Goal: Task Accomplishment & Management: Complete application form

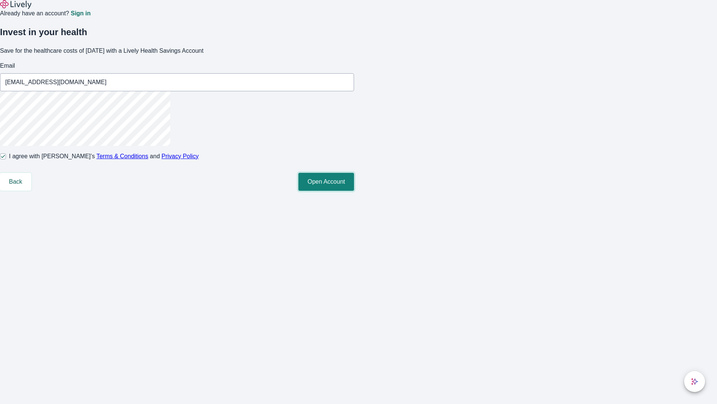
click at [354, 191] on button "Open Account" at bounding box center [327, 182] width 56 height 18
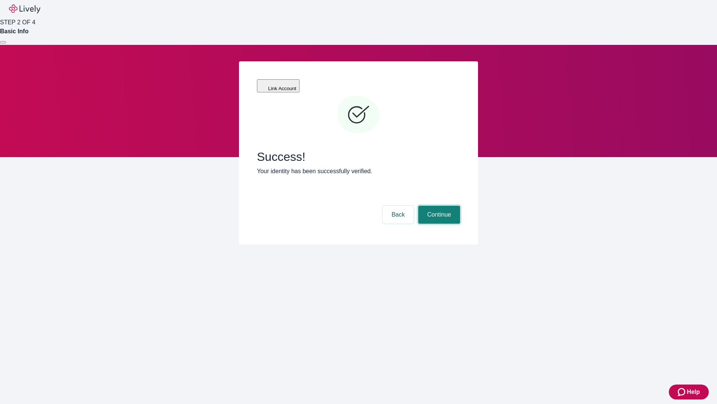
click at [438, 206] on button "Continue" at bounding box center [440, 215] width 42 height 18
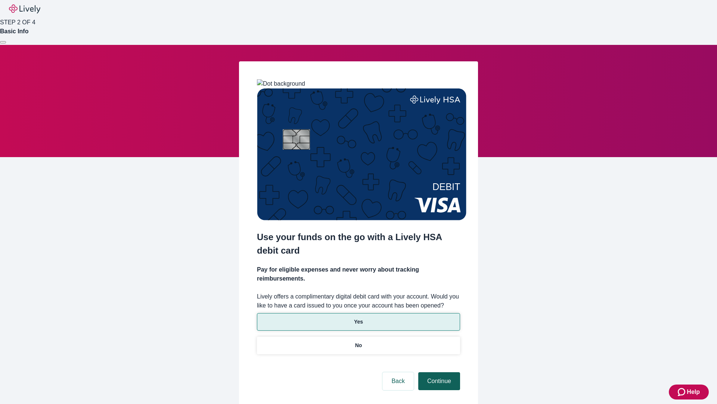
click at [358, 341] on p "No" at bounding box center [358, 345] width 7 height 8
click at [438, 372] on button "Continue" at bounding box center [440, 381] width 42 height 18
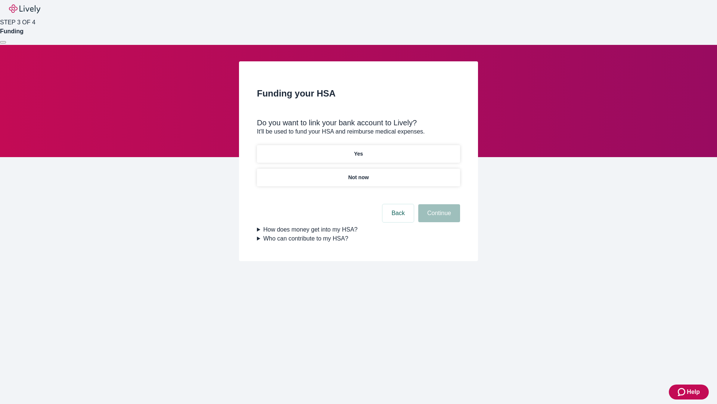
click at [358, 150] on p "Yes" at bounding box center [358, 154] width 9 height 8
click at [438, 204] on button "Continue" at bounding box center [440, 213] width 42 height 18
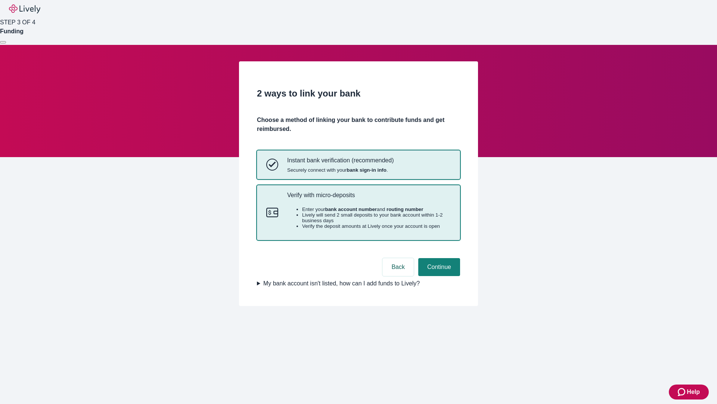
click at [369, 198] on p "Verify with micro-deposits" at bounding box center [369, 194] width 164 height 7
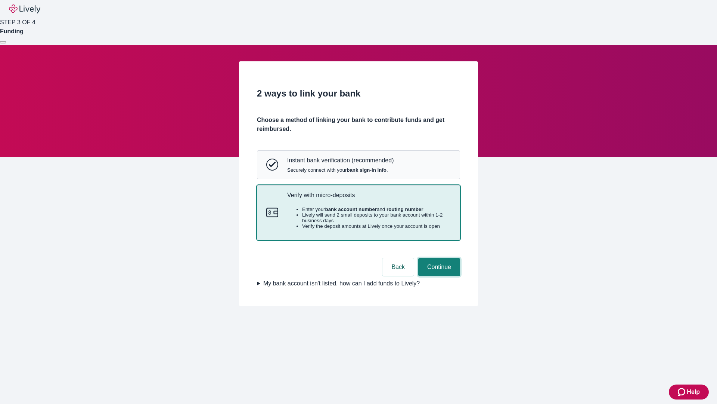
click at [438, 276] on button "Continue" at bounding box center [440, 267] width 42 height 18
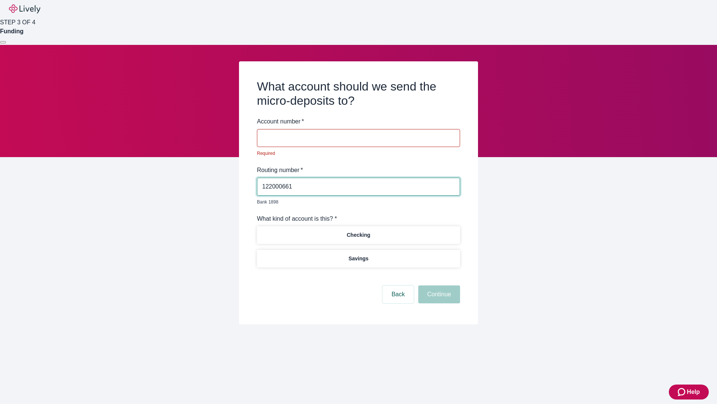
type input "122000661"
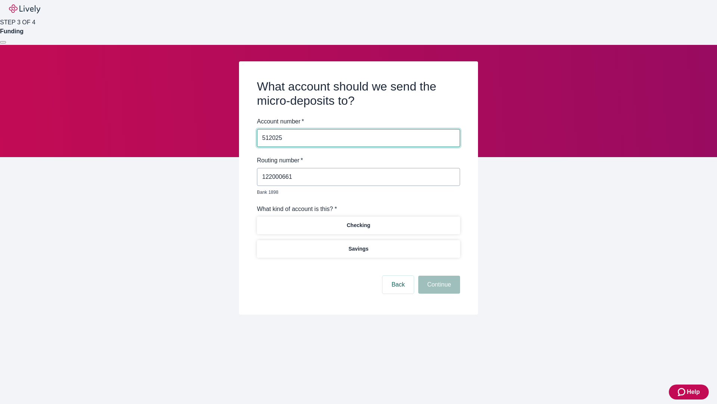
type input "512025"
click at [358, 221] on p "Checking" at bounding box center [359, 225] width 24 height 8
click at [438, 276] on button "Continue" at bounding box center [440, 284] width 42 height 18
